Goal: Information Seeking & Learning: Learn about a topic

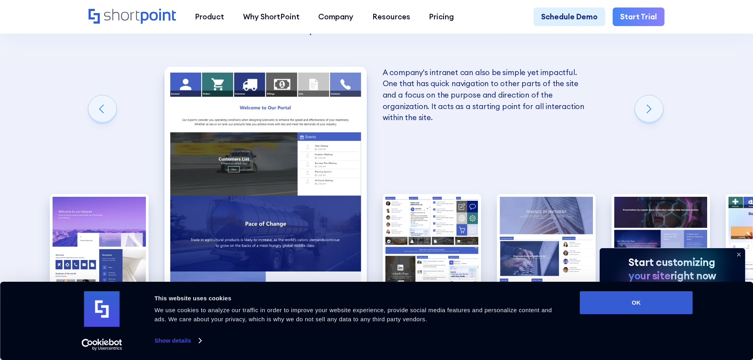
scroll to position [1305, 0]
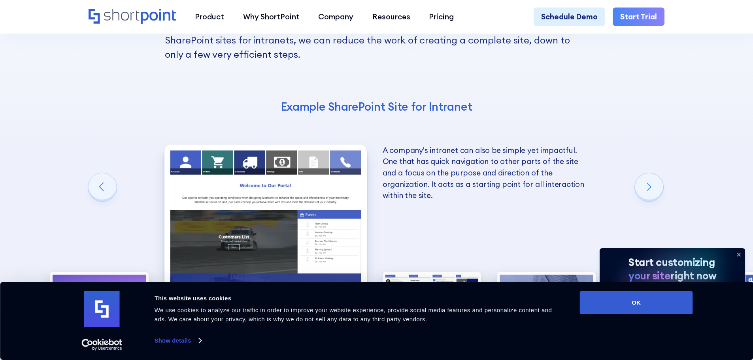
click at [181, 145] on img "2 / 10" at bounding box center [266, 269] width 203 height 249
click at [218, 145] on img "2 / 10" at bounding box center [266, 269] width 203 height 249
click at [255, 145] on img "2 / 10" at bounding box center [266, 269] width 203 height 249
click at [282, 145] on img "2 / 10" at bounding box center [266, 269] width 203 height 249
click at [333, 145] on img "2 / 10" at bounding box center [266, 269] width 203 height 249
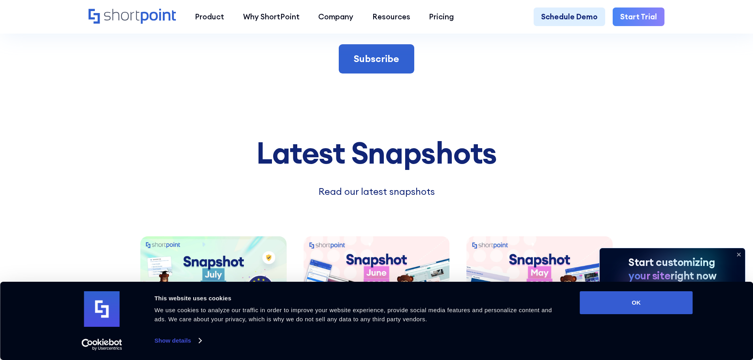
scroll to position [1819, 0]
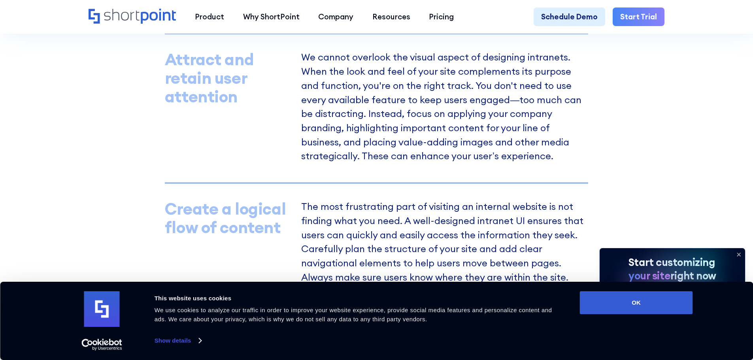
scroll to position [672, 0]
